Goal: Information Seeking & Learning: Learn about a topic

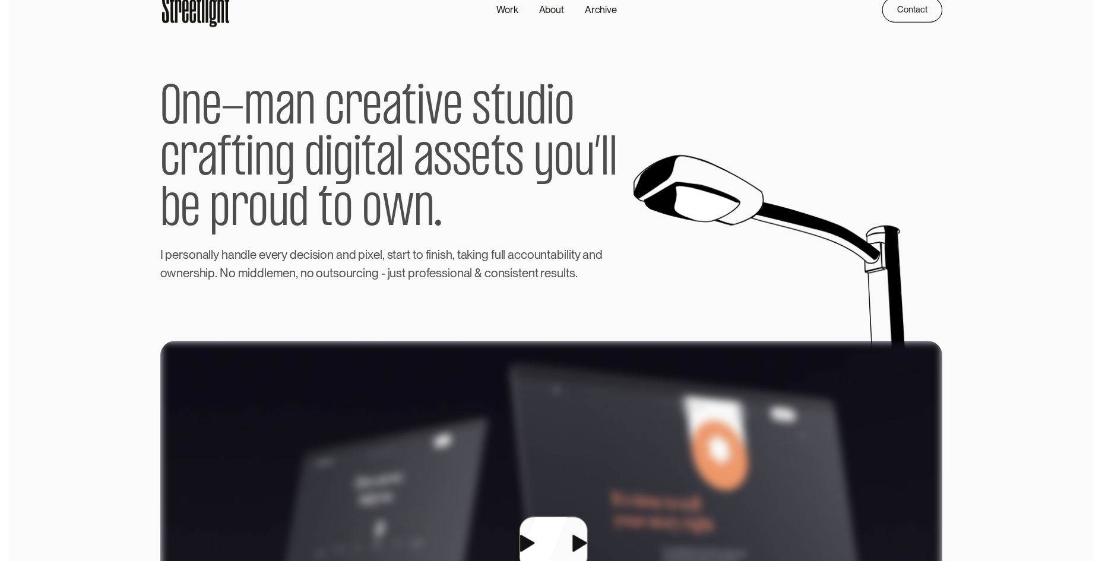
scroll to position [21, 0]
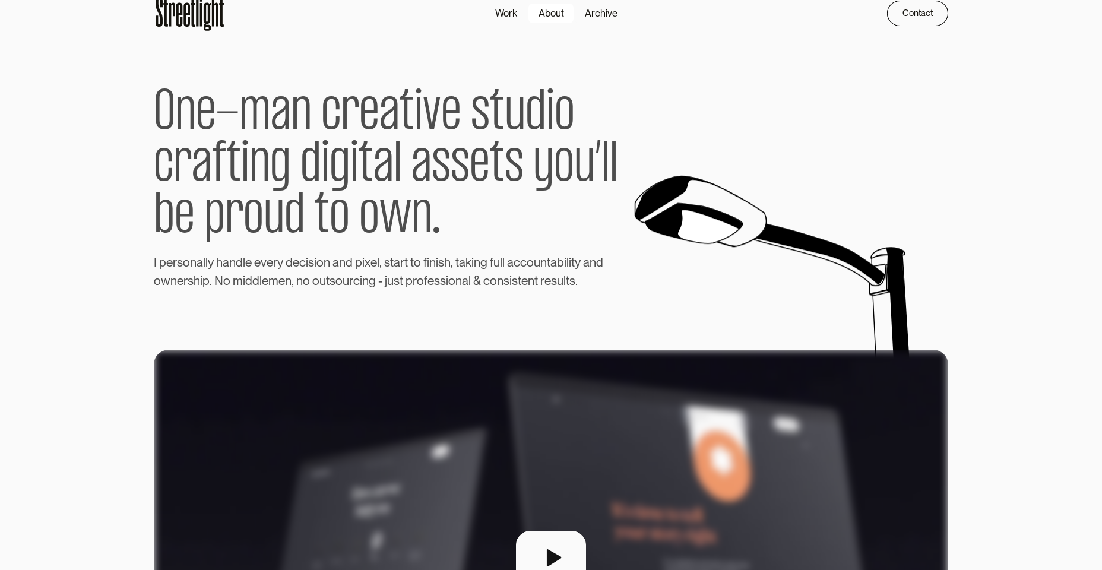
click at [553, 9] on div "About" at bounding box center [551, 13] width 26 height 15
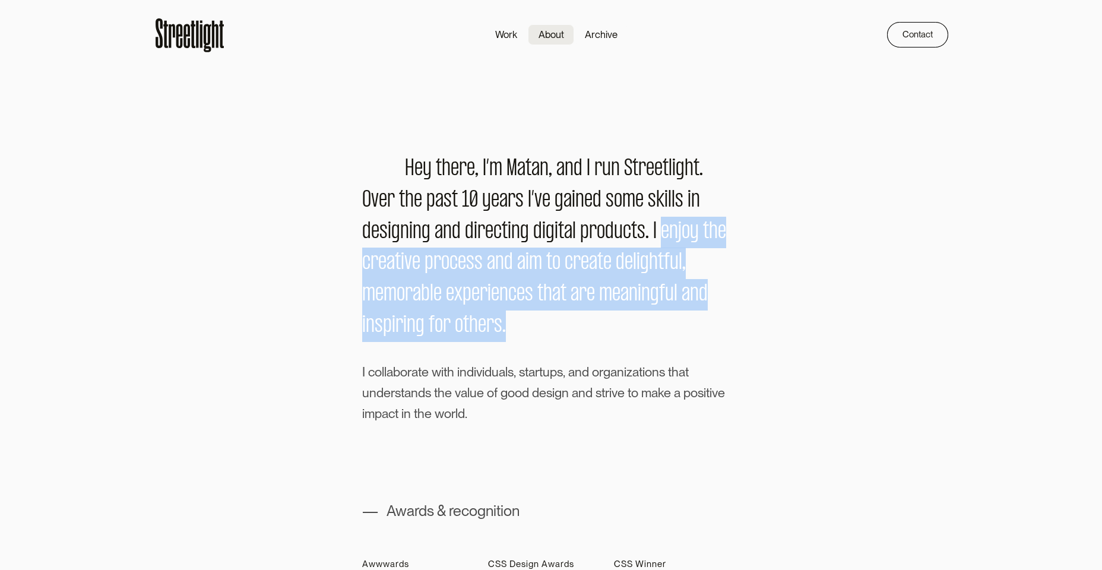
drag, startPoint x: 660, startPoint y: 235, endPoint x: 669, endPoint y: 315, distance: 80.6
click at [669, 315] on div "H e y t h e r e , I ’ m M a t a n , a n d I r u n S t r e e t l i g h t . O v e…" at bounding box center [551, 248] width 378 height 188
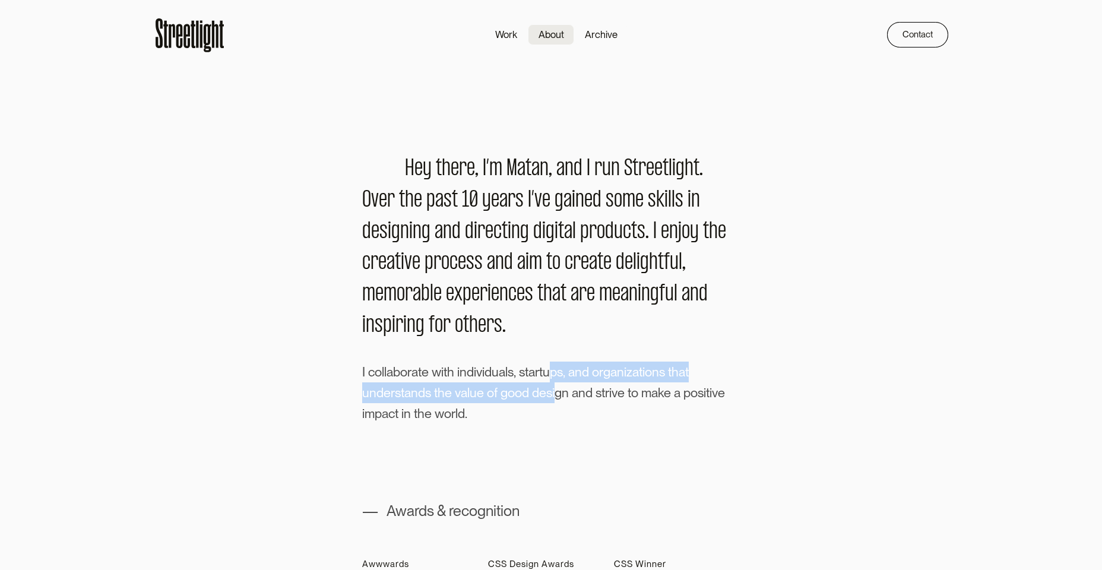
drag, startPoint x: 550, startPoint y: 380, endPoint x: 554, endPoint y: 392, distance: 12.4
click at [554, 392] on p "I c o l l a b o r a t e w i t h i n d i v i d u a l s , s t a r t u p s , a n d…" at bounding box center [551, 392] width 378 height 62
click at [516, 30] on div "Work" at bounding box center [506, 34] width 22 height 15
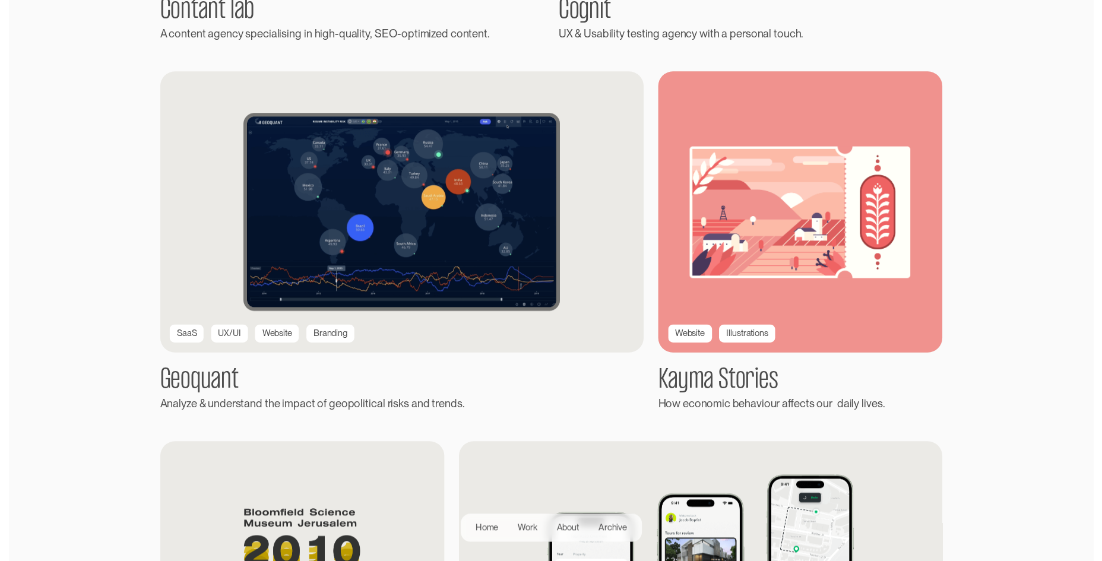
scroll to position [983, 0]
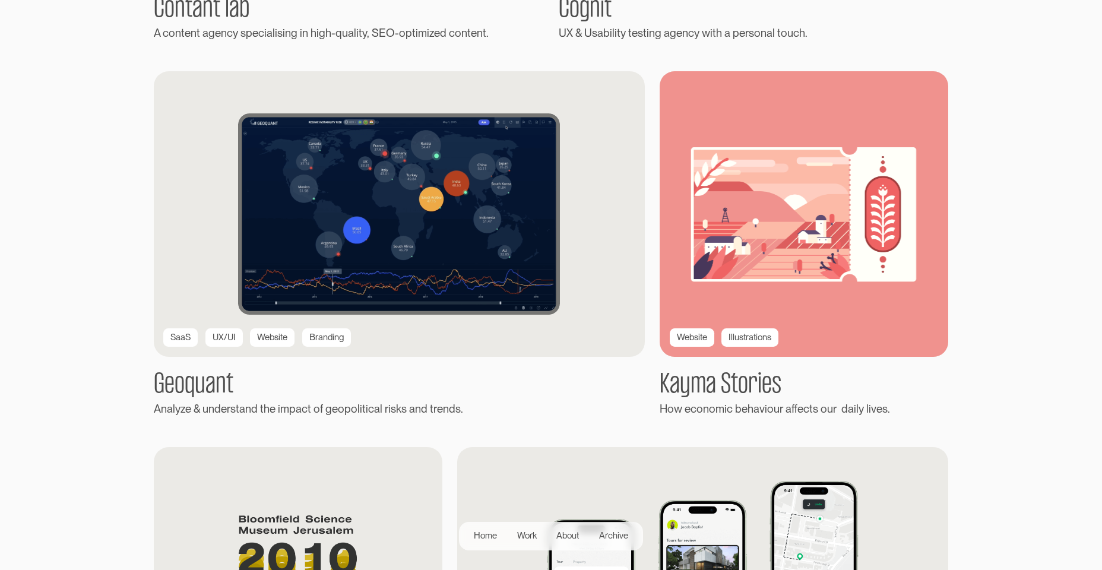
click at [746, 204] on img at bounding box center [804, 214] width 318 height 314
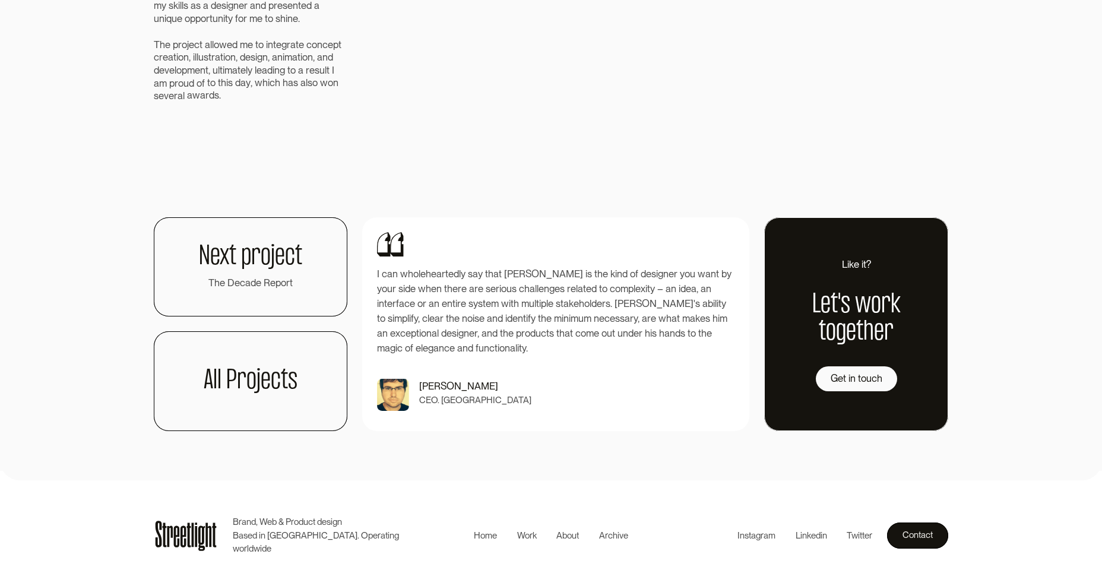
scroll to position [2838, 0]
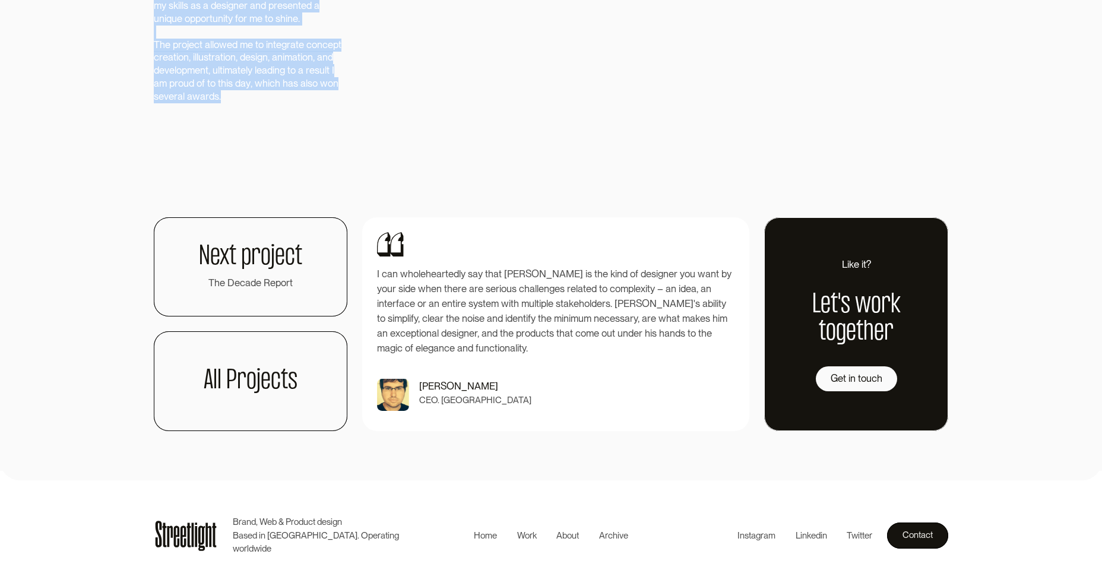
drag, startPoint x: 216, startPoint y: 210, endPoint x: 220, endPoint y: 337, distance: 127.1
click at [220, 103] on div "O n c e t h e d e s i g n c o n c e p t f o r t h e p r o j e c t b e g a n t o…" at bounding box center [249, 32] width 191 height 142
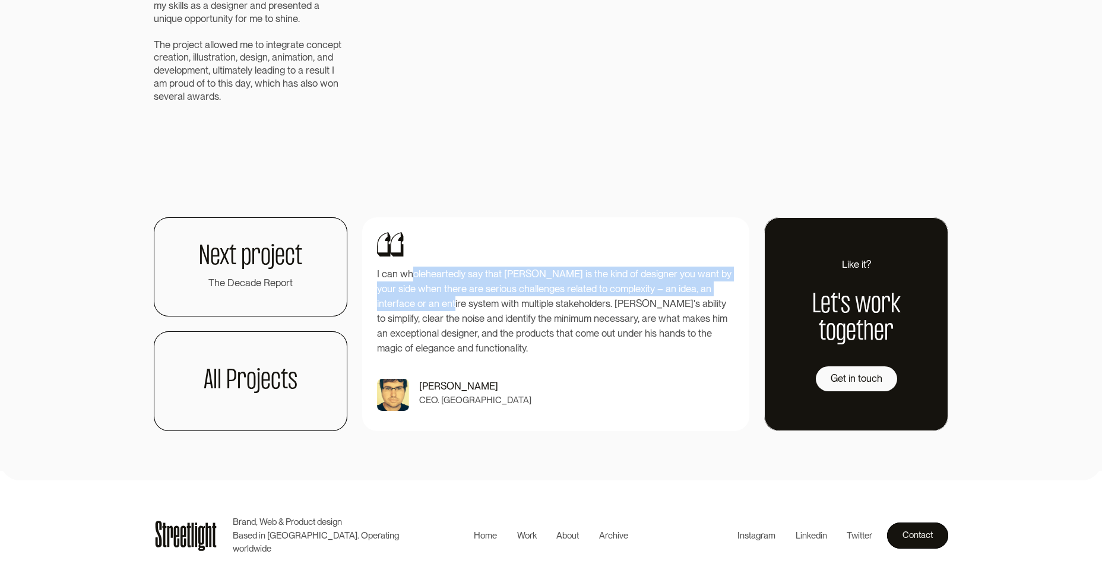
drag, startPoint x: 414, startPoint y: 376, endPoint x: 418, endPoint y: 401, distance: 25.4
click at [418, 356] on p "I can wholeheartedly say that [PERSON_NAME] is the kind of designer you want by…" at bounding box center [555, 312] width 357 height 90
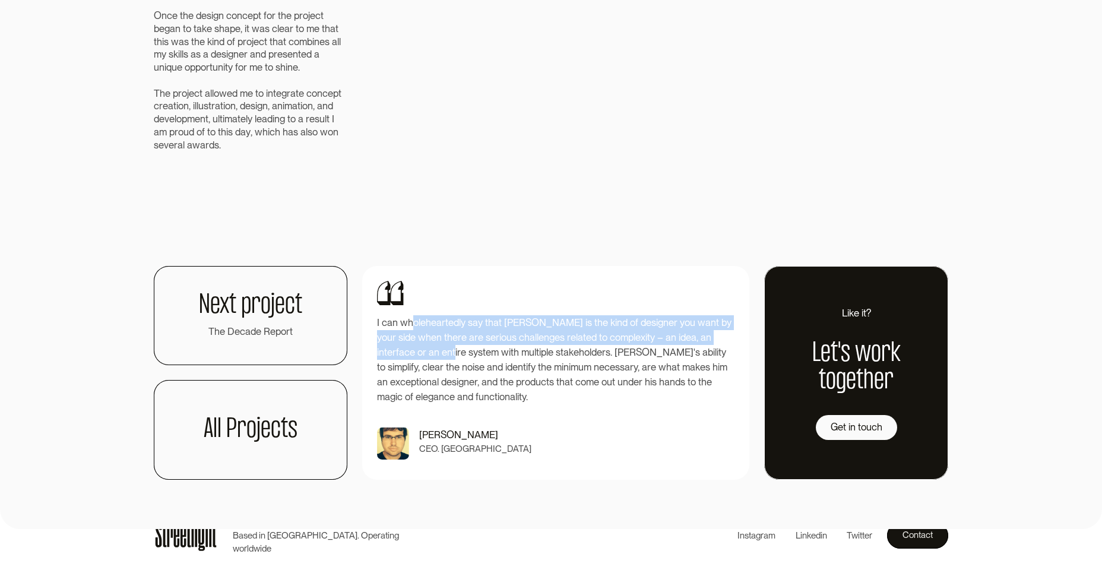
scroll to position [2375, 0]
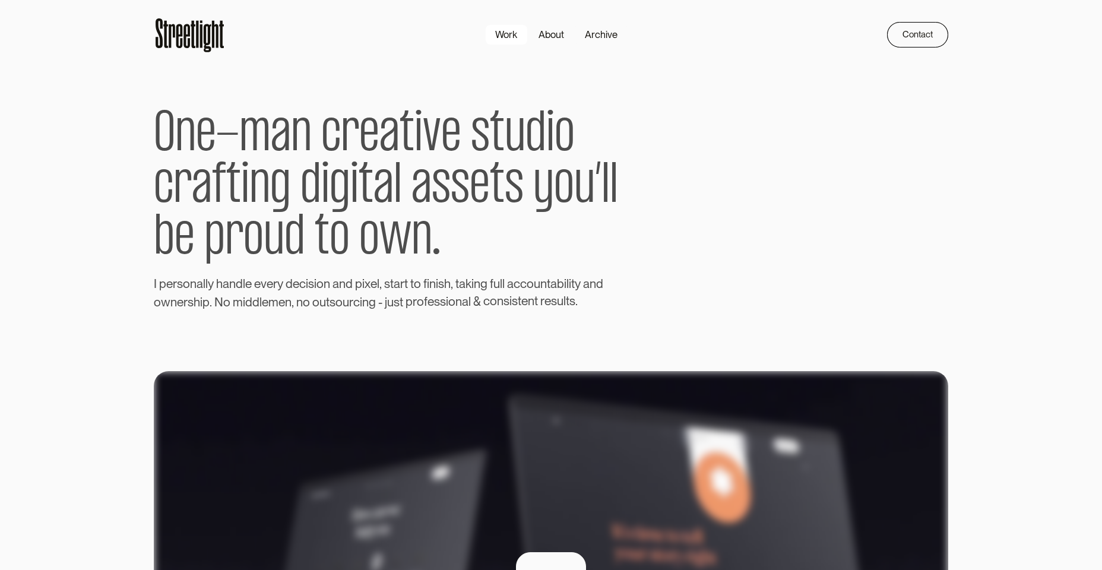
click at [496, 35] on div "Work" at bounding box center [506, 34] width 22 height 15
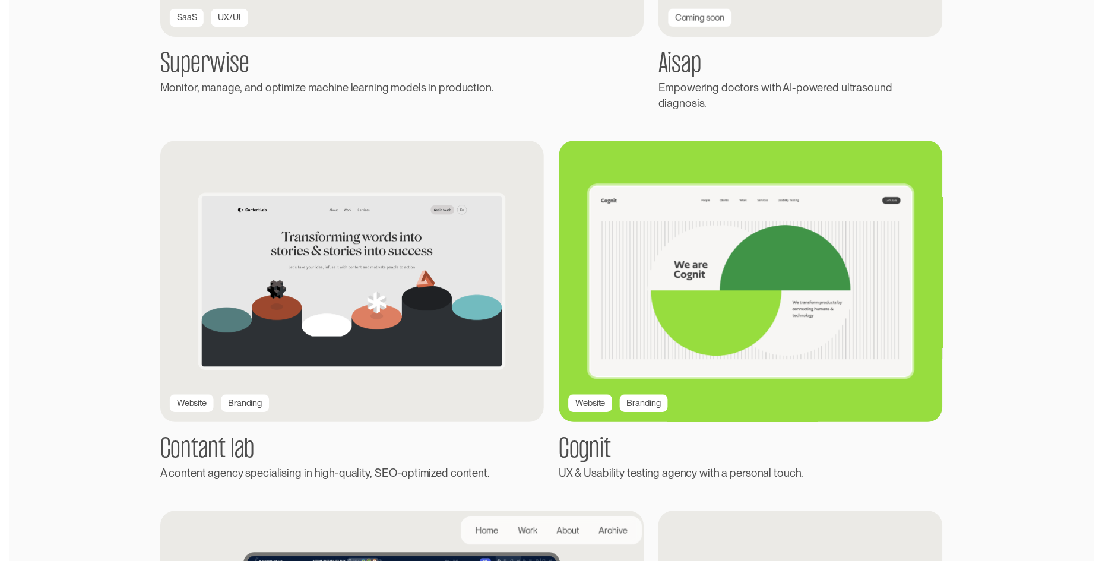
scroll to position [540, 0]
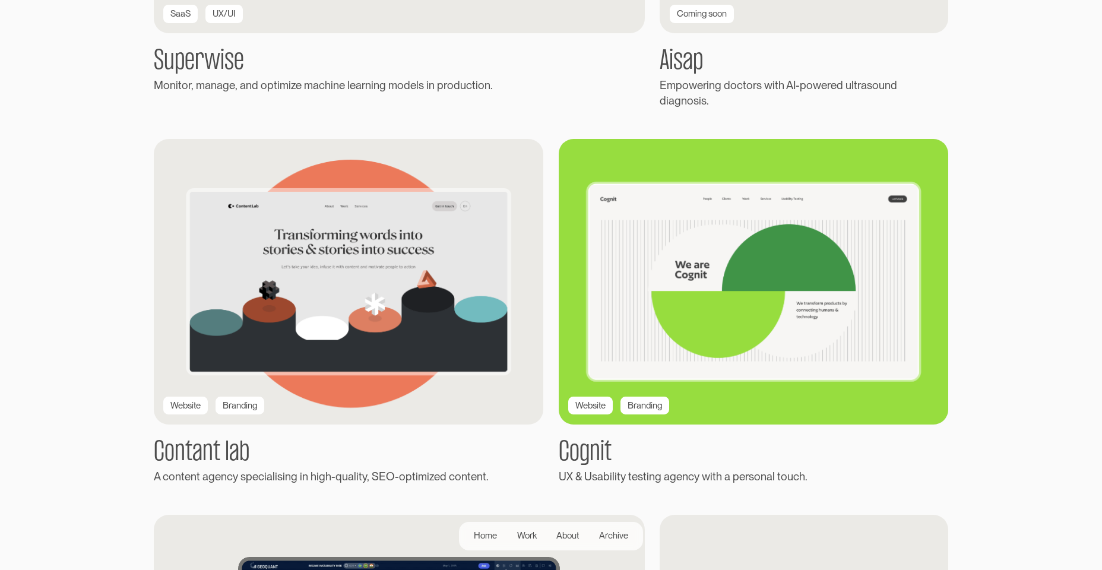
click at [790, 291] on img at bounding box center [753, 281] width 424 height 311
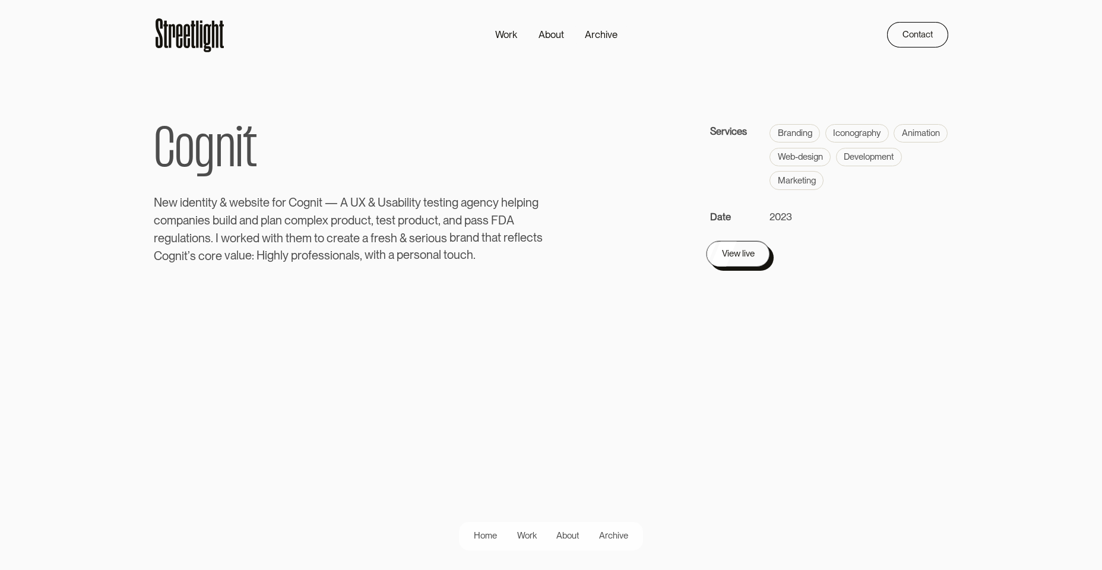
click at [755, 252] on link "View live" at bounding box center [738, 253] width 64 height 26
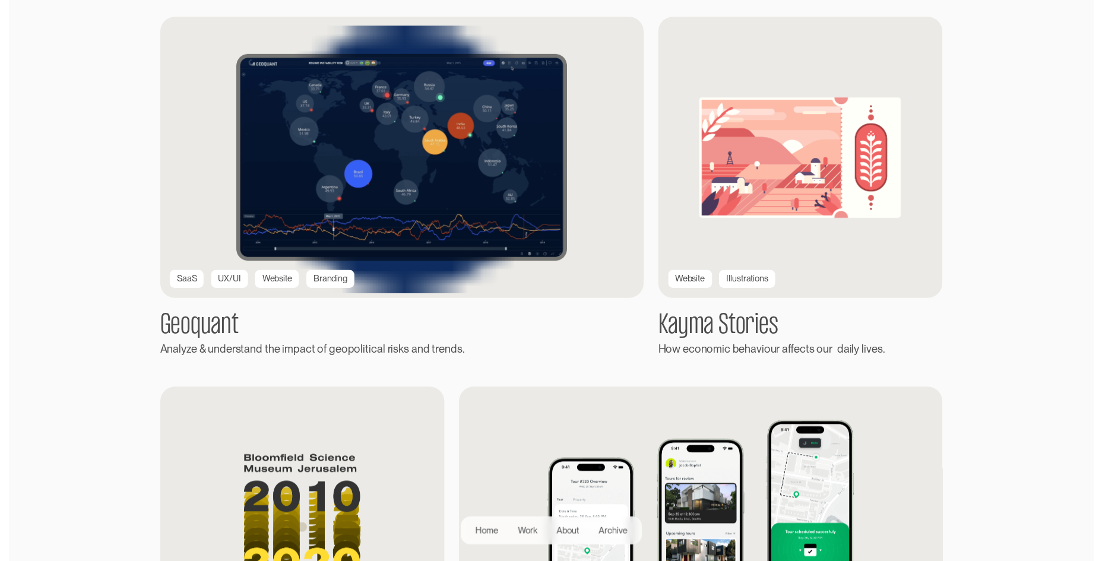
scroll to position [1041, 0]
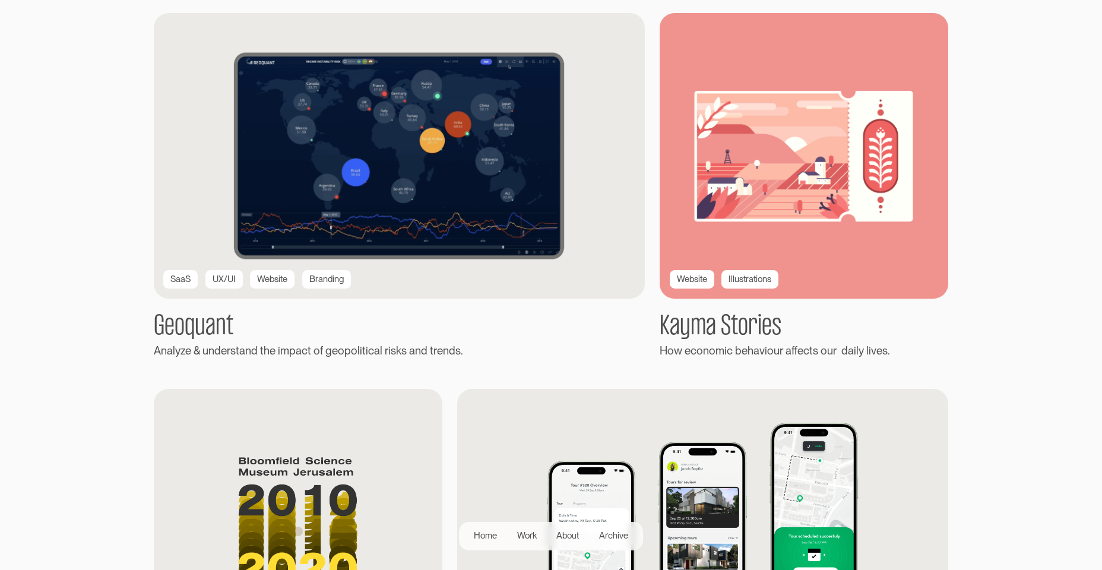
click at [785, 205] on img at bounding box center [803, 155] width 308 height 305
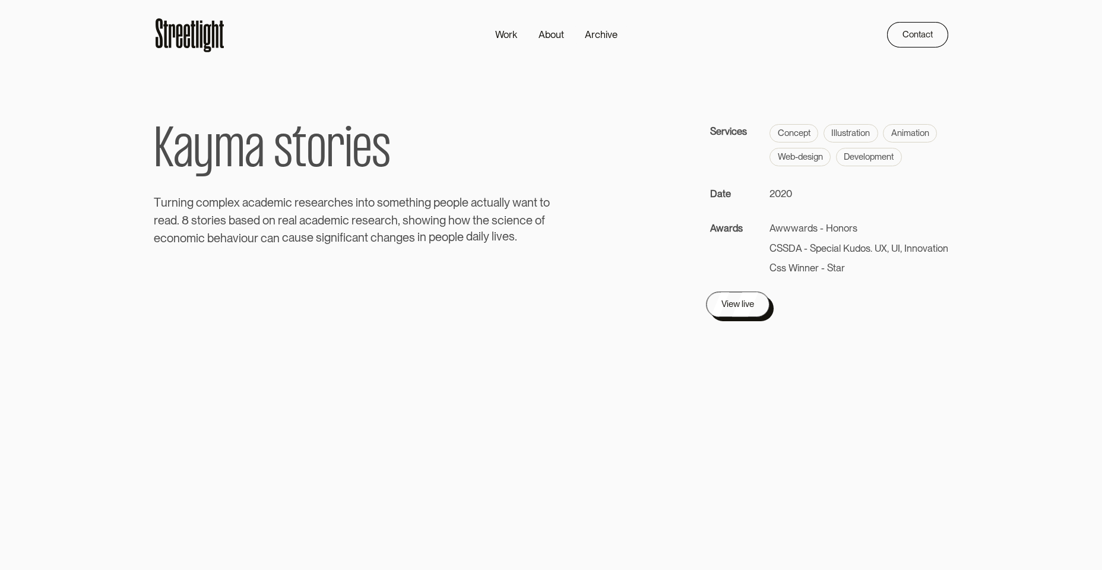
click at [750, 312] on div "View live" at bounding box center [737, 304] width 33 height 15
